Goal: Task Accomplishment & Management: Complete application form

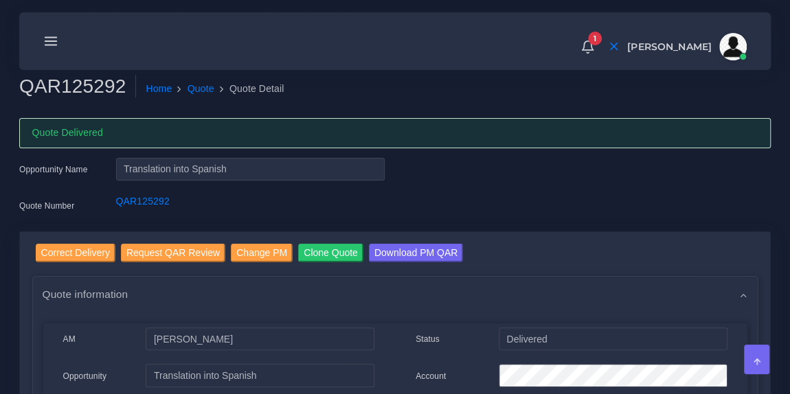
drag, startPoint x: 0, startPoint y: 0, endPoint x: 47, endPoint y: 37, distance: 59.6
click at [47, 38] on line at bounding box center [51, 38] width 12 height 0
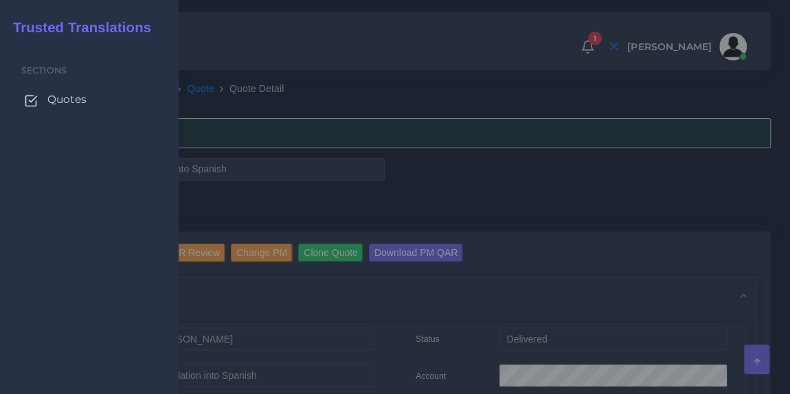
click at [54, 102] on span "Quotes" at bounding box center [66, 99] width 39 height 15
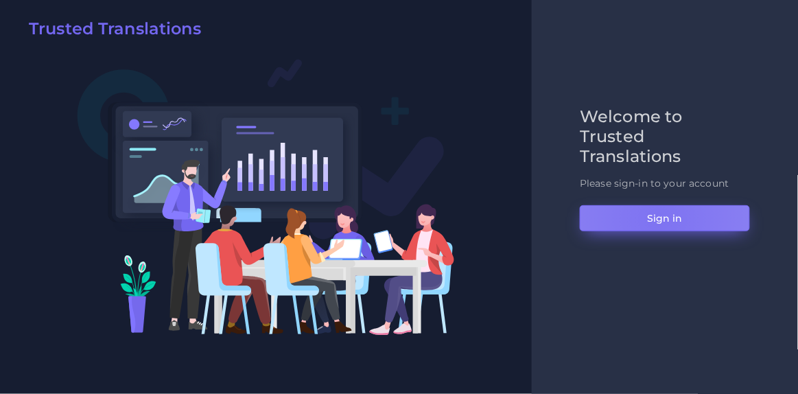
click at [658, 219] on button "Sign in" at bounding box center [665, 218] width 170 height 26
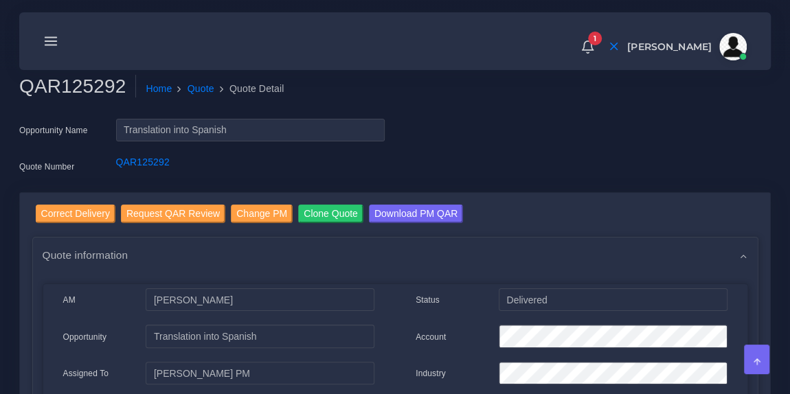
click at [51, 47] on icon at bounding box center [50, 41] width 15 height 15
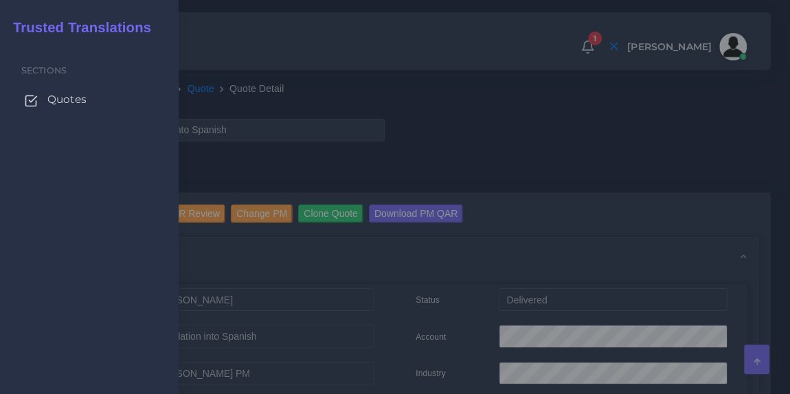
click at [57, 100] on span "Quotes" at bounding box center [66, 99] width 39 height 15
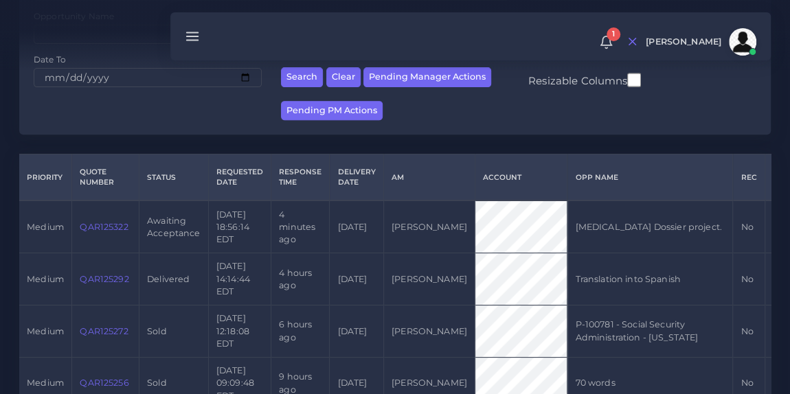
scroll to position [231, 0]
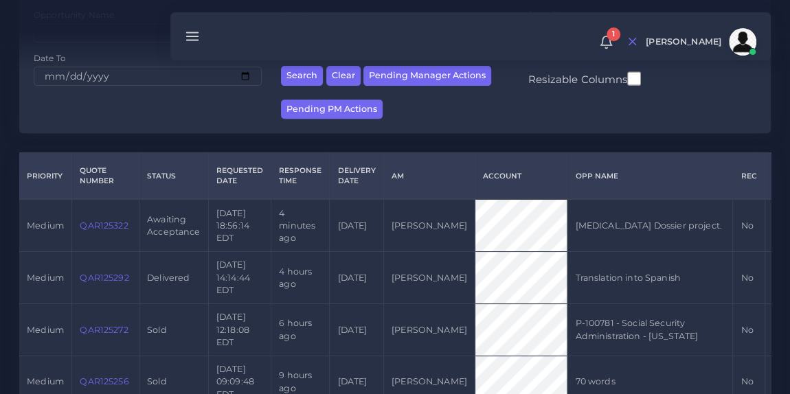
click at [102, 231] on td "QAR125322" at bounding box center [105, 225] width 67 height 52
click at [102, 221] on link "QAR125322" at bounding box center [104, 225] width 48 height 10
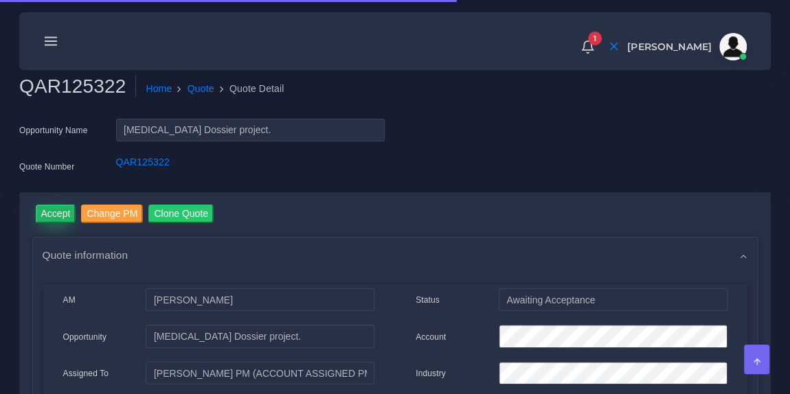
click at [56, 215] on input "Accept" at bounding box center [56, 214] width 41 height 19
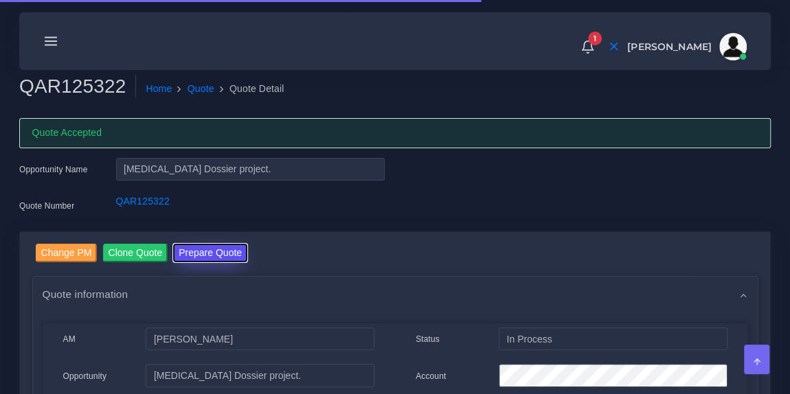
click at [210, 253] on button "Prepare Quote" at bounding box center [210, 253] width 74 height 19
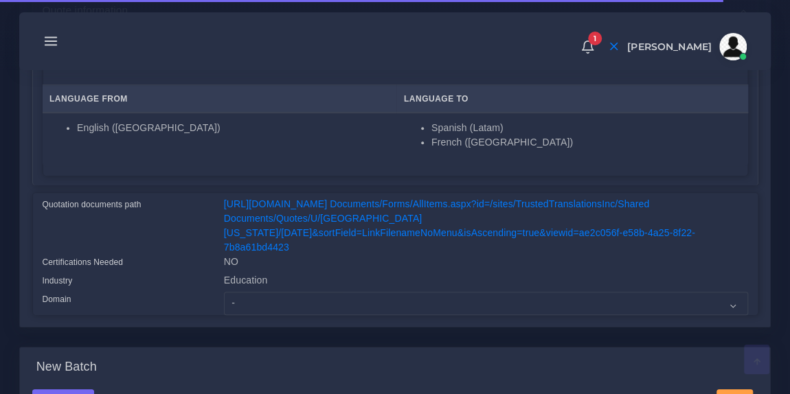
scroll to position [250, 0]
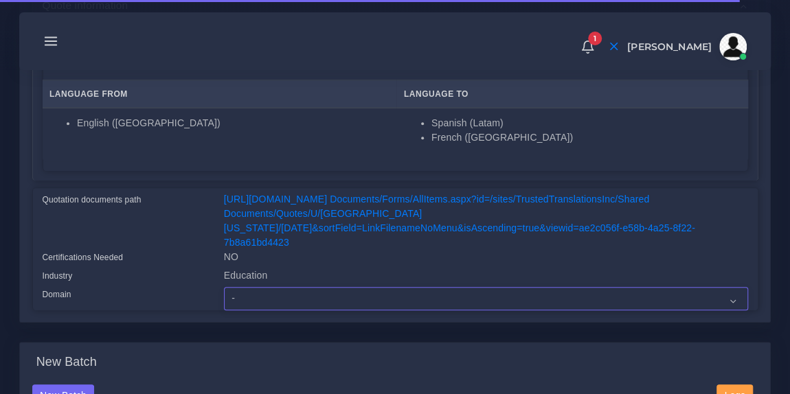
click at [297, 287] on select "- Advertising and Media Agriculture, Forestry and Fishing Architecture, Buildin…" at bounding box center [486, 298] width 524 height 23
select select "Education"
click at [224, 287] on select "- Advertising and Media Agriculture, Forestry and Fishing Architecture, Buildin…" at bounding box center [486, 298] width 524 height 23
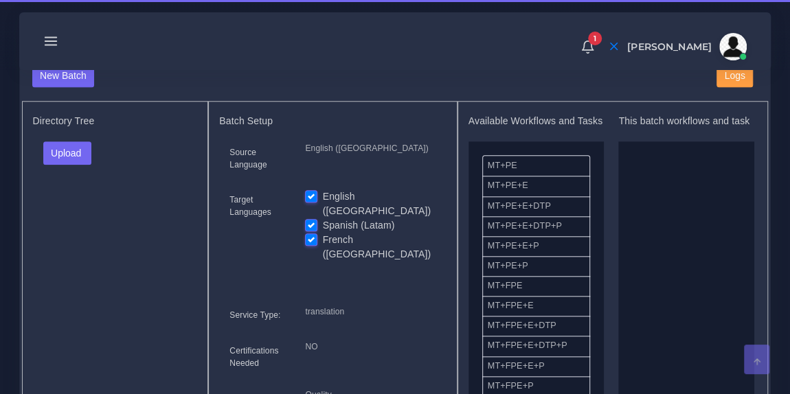
scroll to position [571, 0]
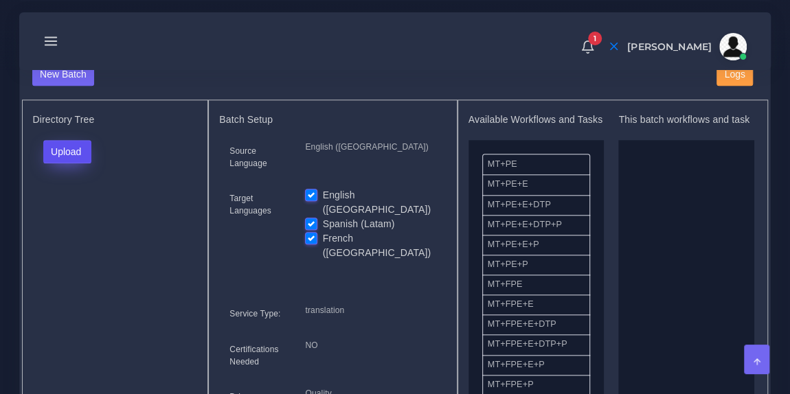
click at [77, 140] on button "Upload" at bounding box center [67, 151] width 49 height 23
click at [87, 194] on label "Files" at bounding box center [91, 202] width 95 height 17
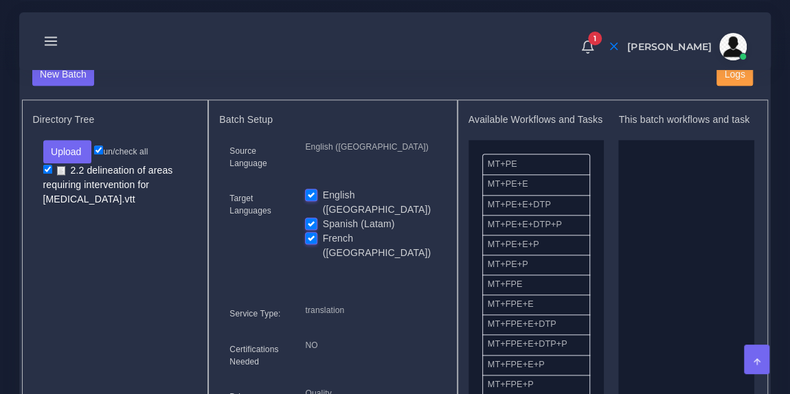
click at [323, 188] on label "English ([GEOGRAPHIC_DATA])" at bounding box center [379, 202] width 113 height 29
click at [311, 188] on input "English ([GEOGRAPHIC_DATA])" at bounding box center [311, 194] width 12 height 12
checkbox input "false"
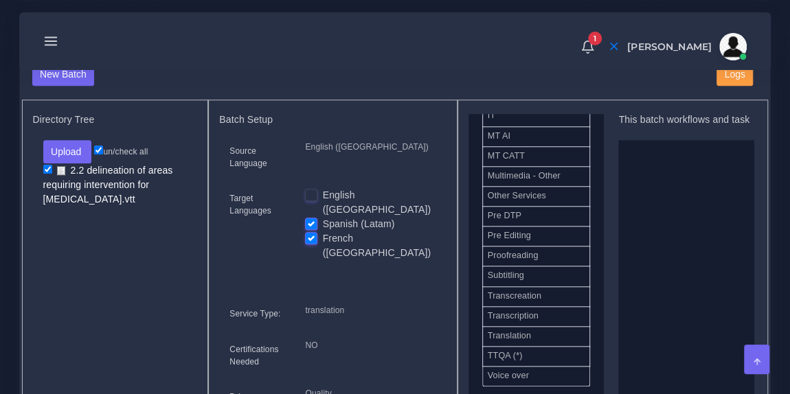
scroll to position [679, 0]
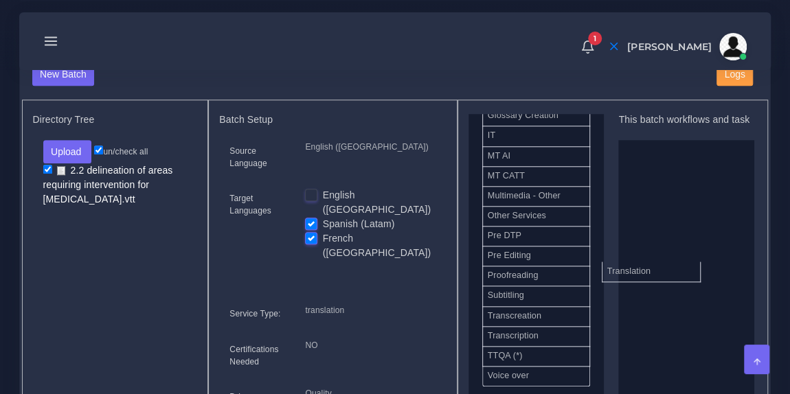
drag, startPoint x: 544, startPoint y: 317, endPoint x: 669, endPoint y: 249, distance: 142.2
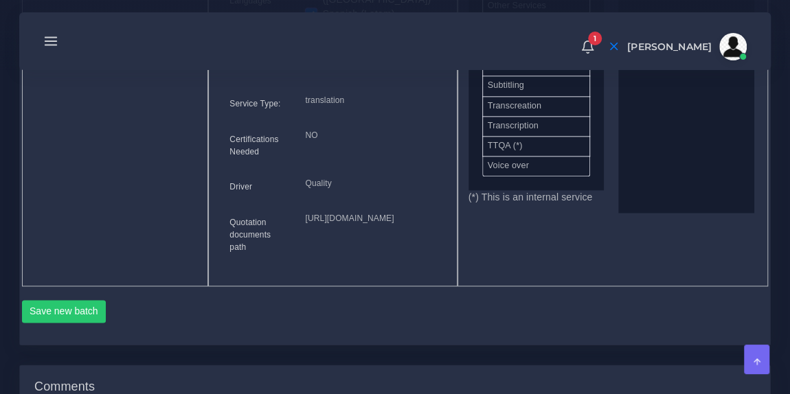
scroll to position [805, 0]
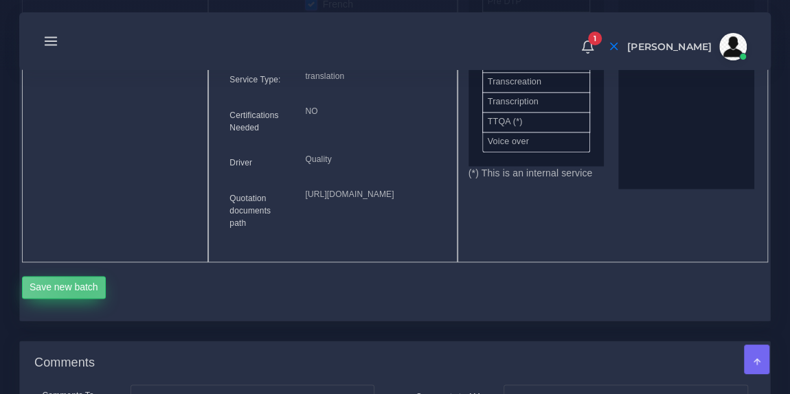
click at [82, 299] on button "Save new batch" at bounding box center [64, 287] width 84 height 23
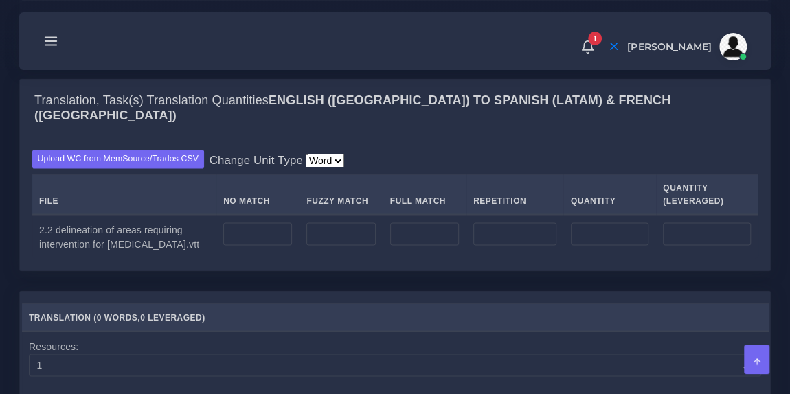
scroll to position [1103, 0]
click at [231, 245] on input "number" at bounding box center [257, 233] width 69 height 23
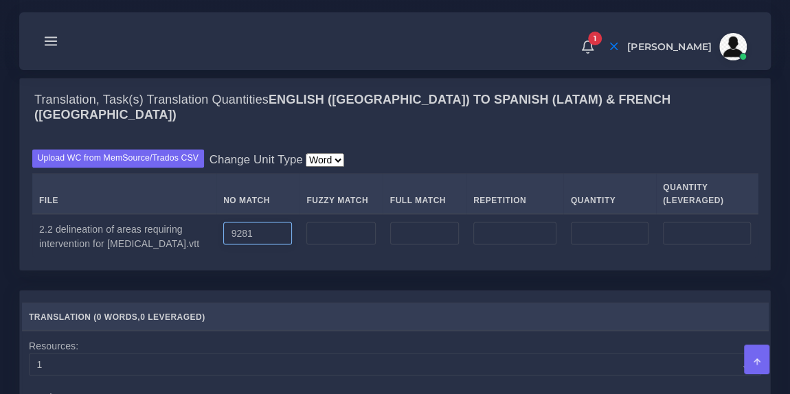
type input "9281"
click at [490, 245] on input "number" at bounding box center [514, 233] width 83 height 23
type input "204"
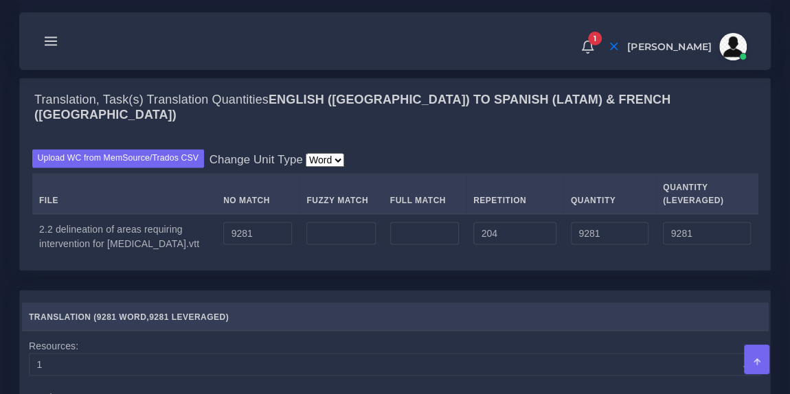
type input "9485"
type input "9332"
click at [471, 214] on div "Upload WC from MemSource/Trados CSV Change Unit Type Word File No Match Fuzzy M…" at bounding box center [395, 203] width 750 height 133
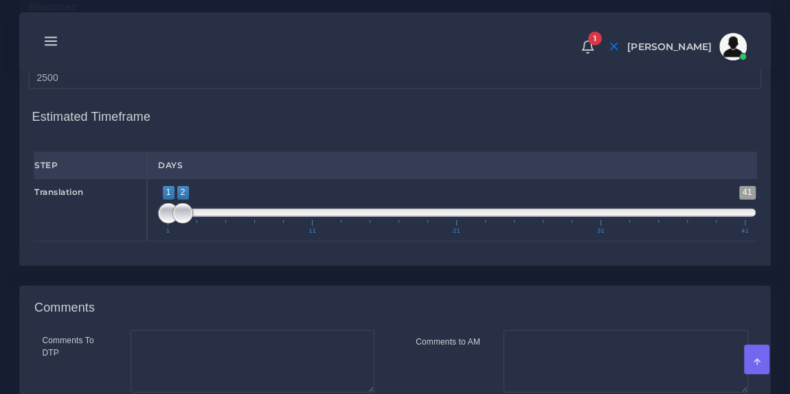
scroll to position [1445, 0]
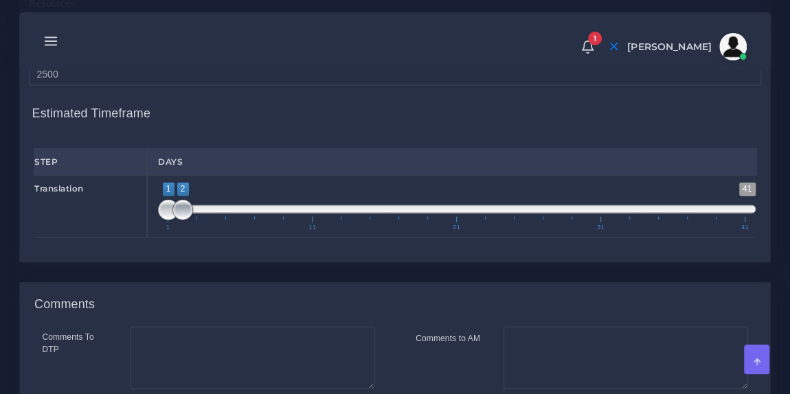
type input "1;4"
drag, startPoint x: 189, startPoint y: 275, endPoint x: 225, endPoint y: 273, distance: 35.8
click at [225, 231] on span "1 41 1 4 1 — 4 1 11 21 31 41" at bounding box center [456, 207] width 597 height 48
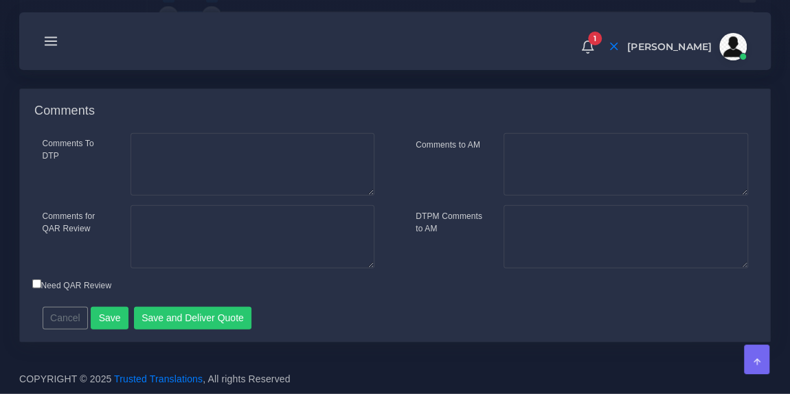
scroll to position [1667, 0]
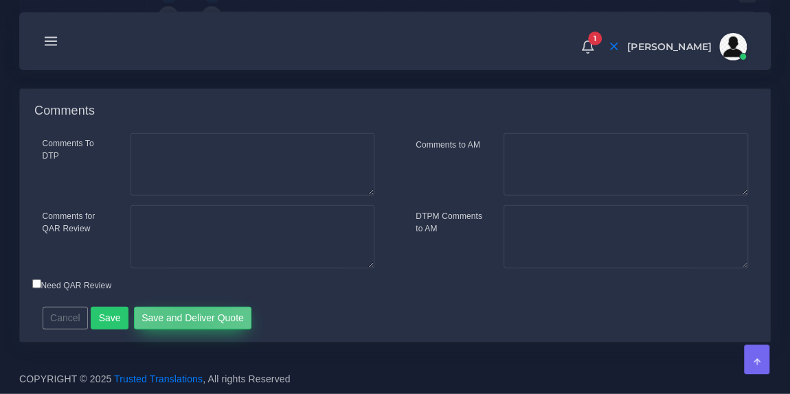
click at [179, 330] on button "Save and Deliver Quote" at bounding box center [193, 318] width 118 height 23
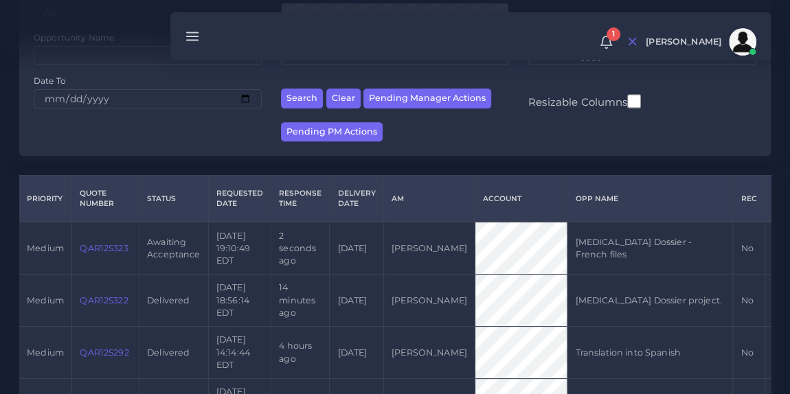
scroll to position [213, 0]
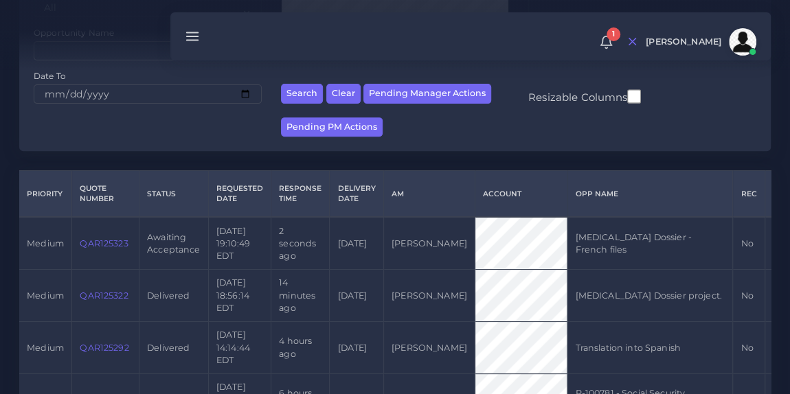
click at [109, 243] on link "QAR125323" at bounding box center [104, 243] width 48 height 10
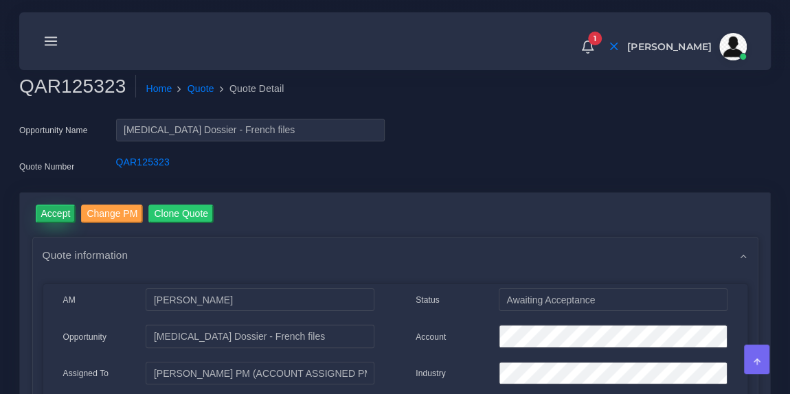
click at [47, 214] on input "Accept" at bounding box center [56, 214] width 41 height 19
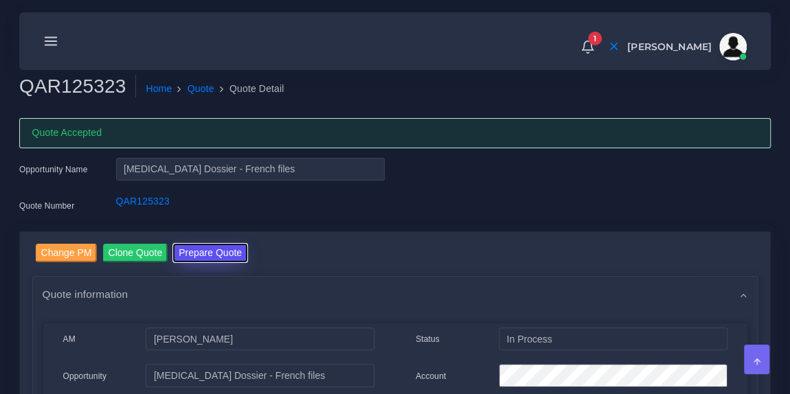
click at [227, 251] on button "Prepare Quote" at bounding box center [210, 253] width 74 height 19
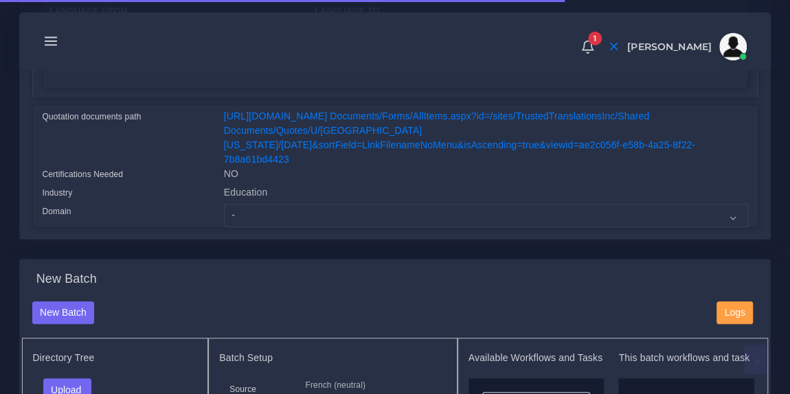
scroll to position [336, 0]
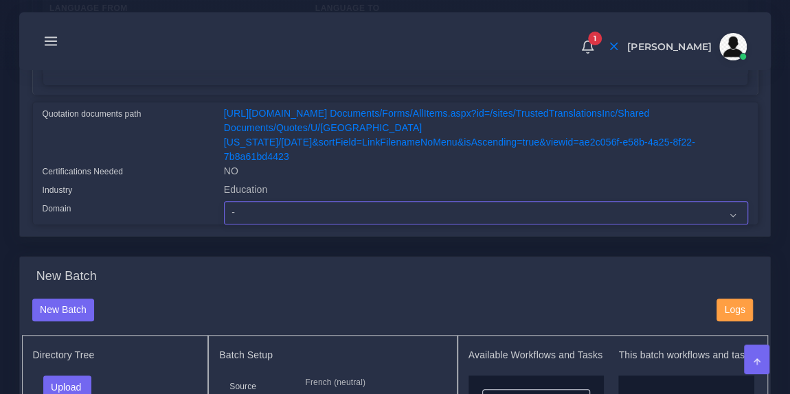
click at [284, 205] on select "- Advertising and Media Agriculture, Forestry and Fishing Architecture, Buildin…" at bounding box center [486, 212] width 524 height 23
select select "Education"
click at [224, 201] on select "- Advertising and Media Agriculture, Forestry and Fishing Architecture, Buildin…" at bounding box center [486, 212] width 524 height 23
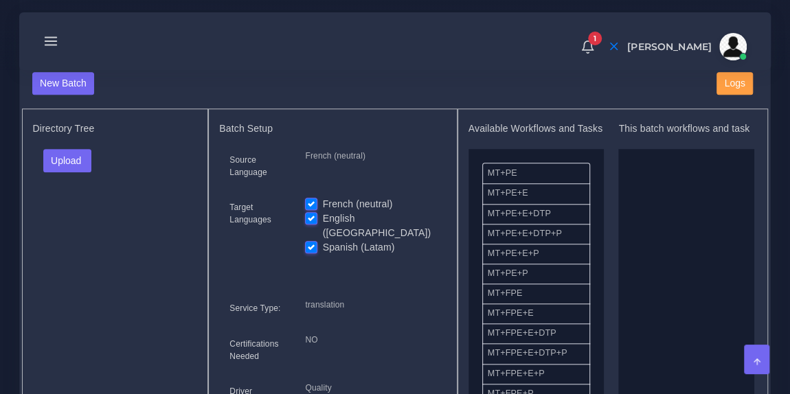
scroll to position [579, 0]
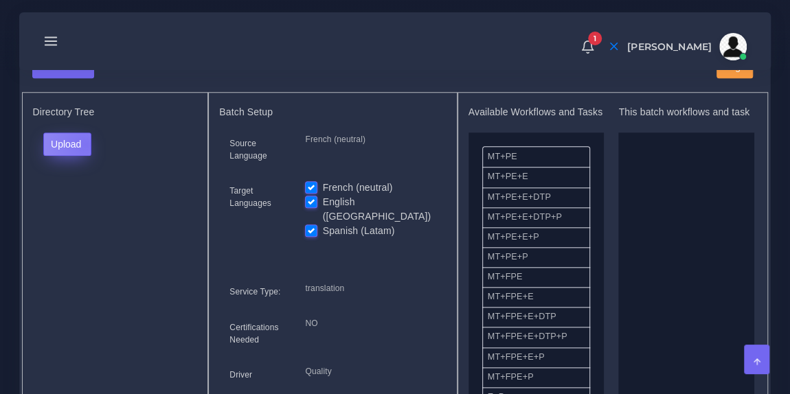
click at [85, 133] on button "Upload" at bounding box center [67, 144] width 49 height 23
click at [88, 187] on label "Files" at bounding box center [91, 195] width 95 height 17
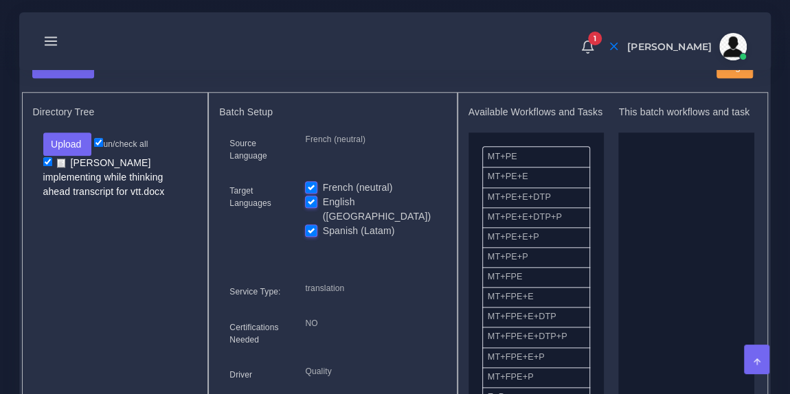
click at [323, 181] on label "French (neutral)" at bounding box center [358, 188] width 70 height 14
click at [308, 181] on input "French (neutral)" at bounding box center [311, 187] width 12 height 12
checkbox input "false"
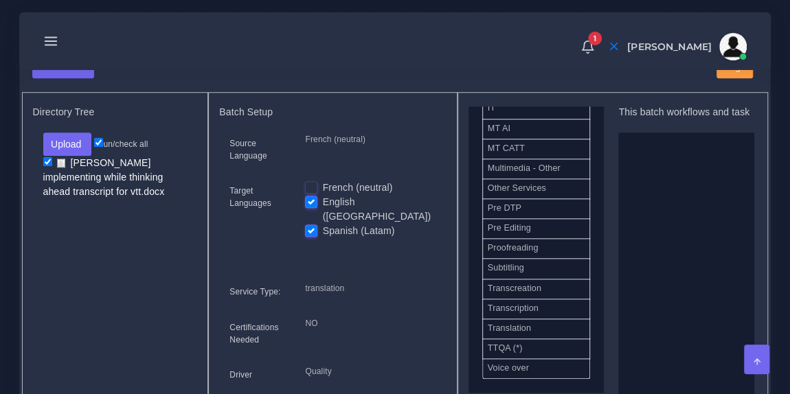
scroll to position [679, 0]
drag, startPoint x: 540, startPoint y: 312, endPoint x: 678, endPoint y: 233, distance: 158.1
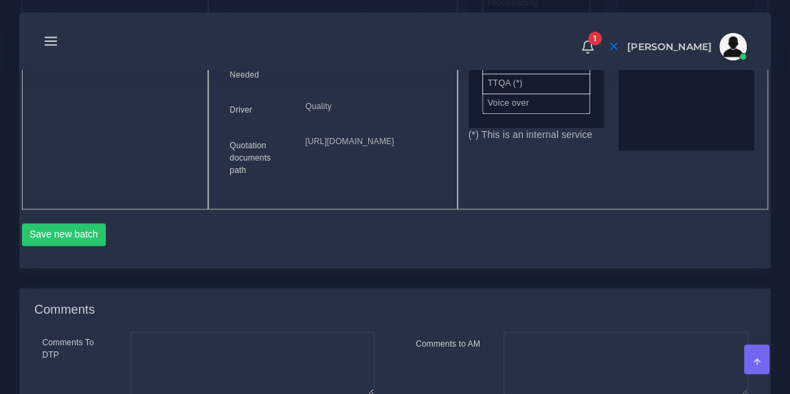
scroll to position [882, 0]
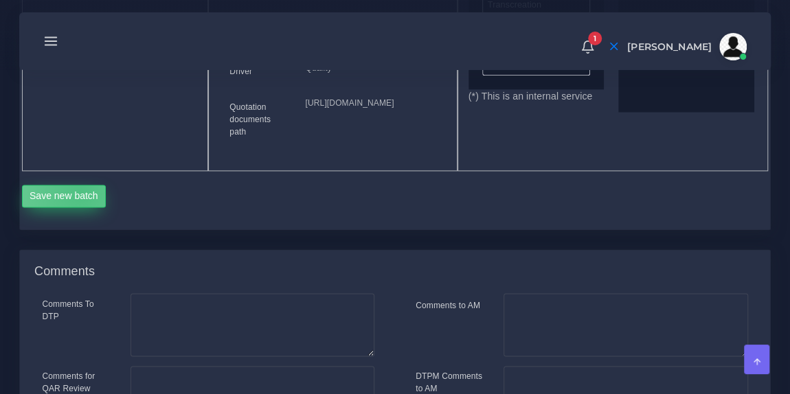
click at [80, 208] on button "Save new batch" at bounding box center [64, 196] width 84 height 23
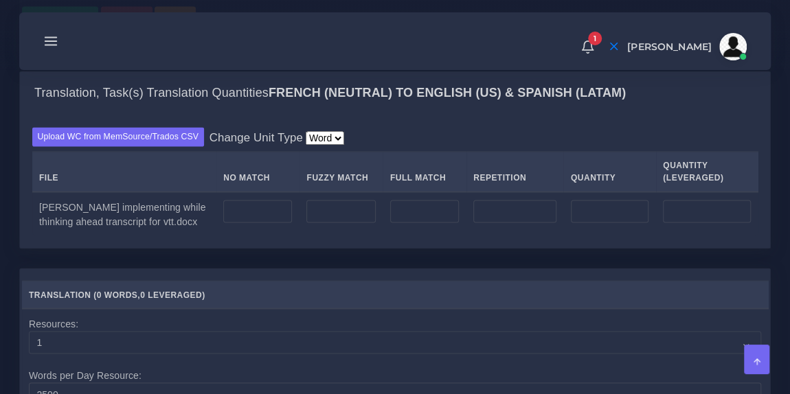
scroll to position [1118, 0]
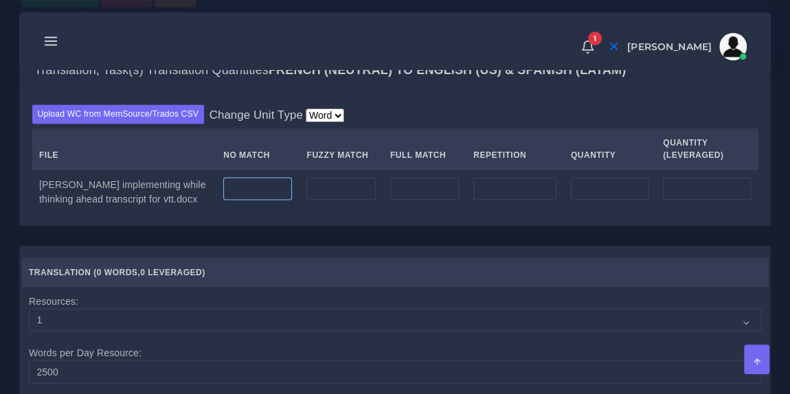
click at [223, 200] on input "number" at bounding box center [257, 188] width 69 height 23
type input "1411"
click at [389, 202] on div "Upload WC from MemSource/Trados CSV Change Unit Type Word File No Match Fuzzy M…" at bounding box center [395, 159] width 750 height 133
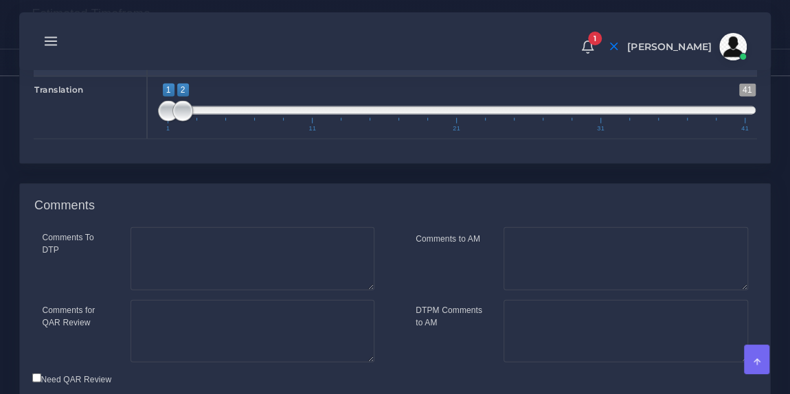
scroll to position [1703, 0]
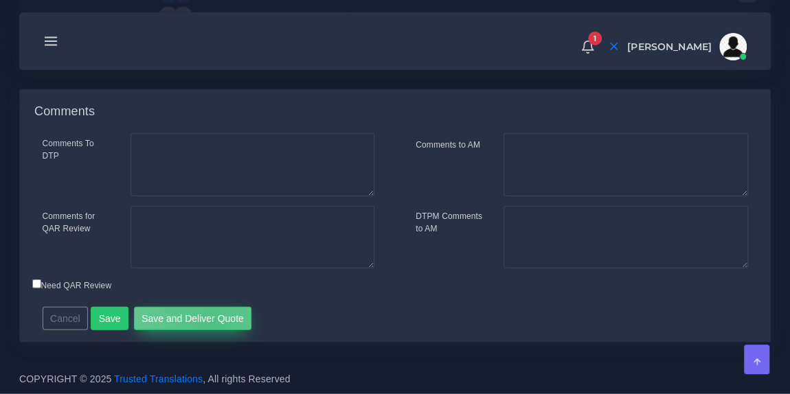
click at [205, 324] on button "Save and Deliver Quote" at bounding box center [193, 318] width 118 height 23
